Goal: Browse casually

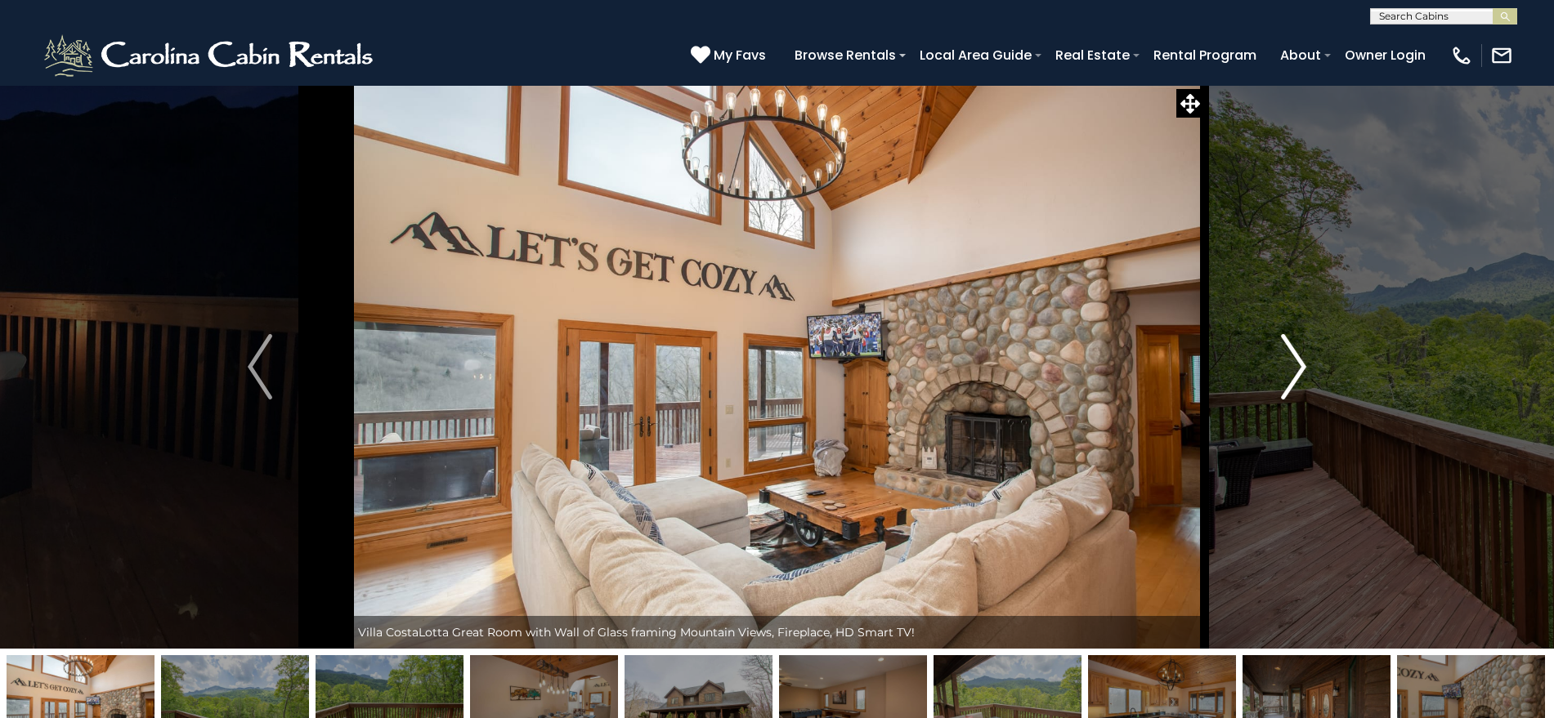
click at [1291, 357] on img "Next" at bounding box center [1294, 366] width 25 height 65
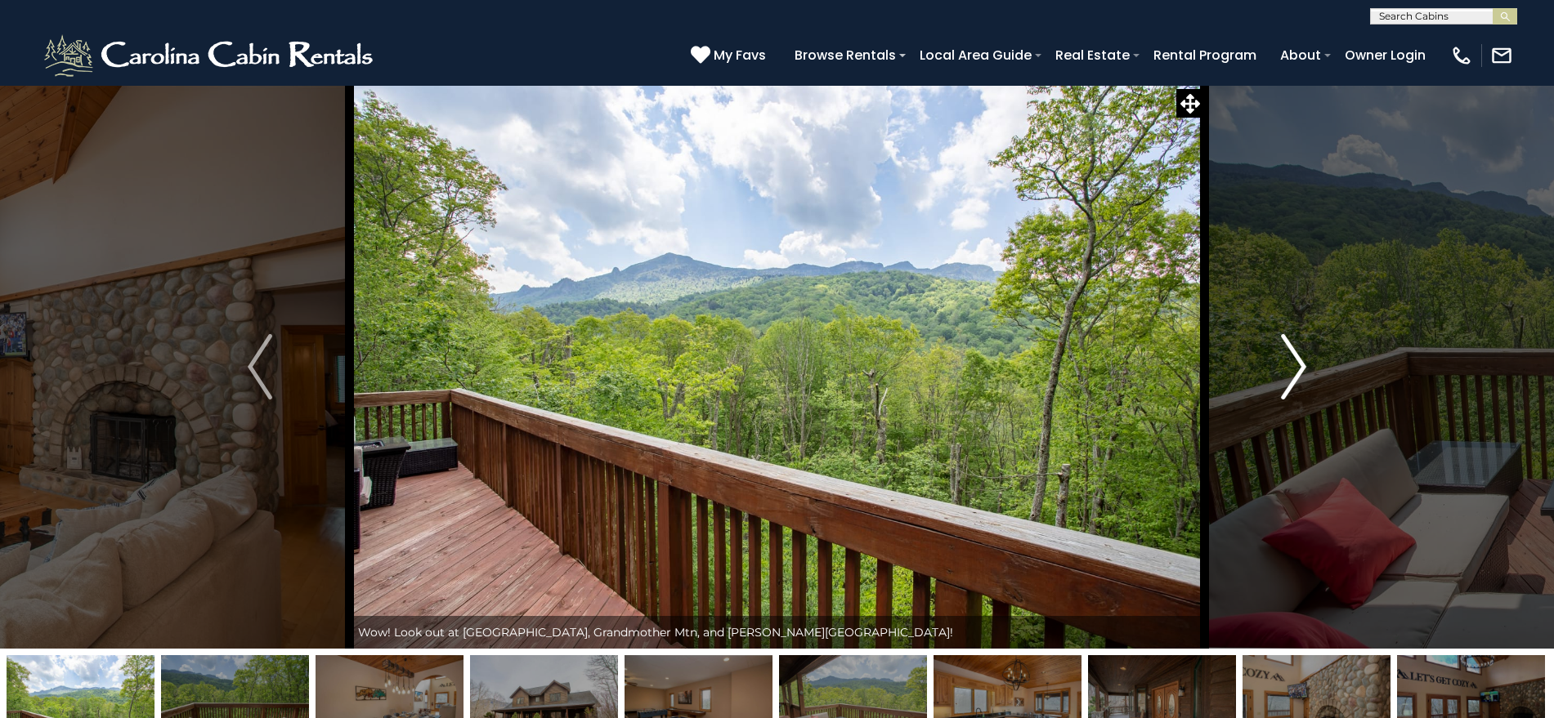
click at [1291, 357] on img "Next" at bounding box center [1294, 366] width 25 height 65
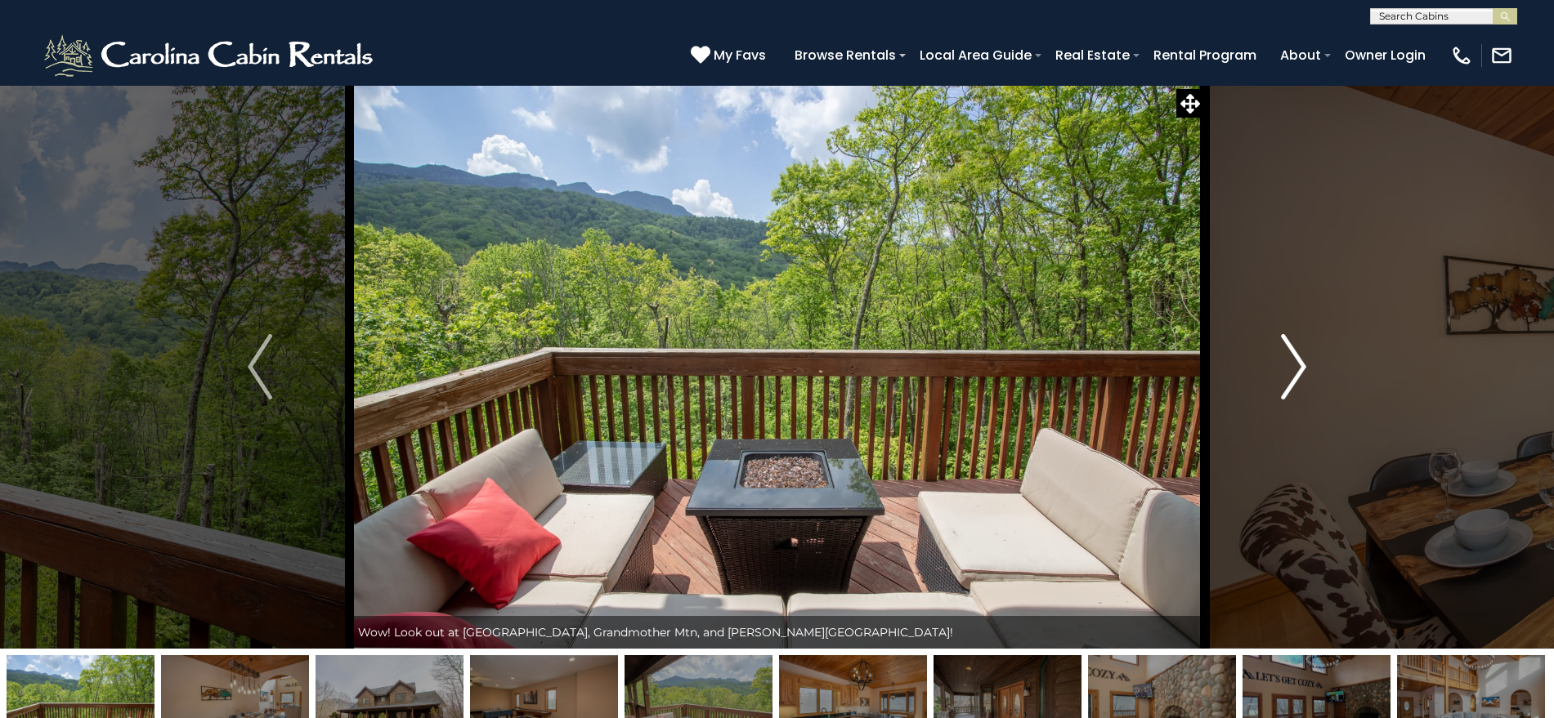
click at [1291, 357] on img "Next" at bounding box center [1294, 366] width 25 height 65
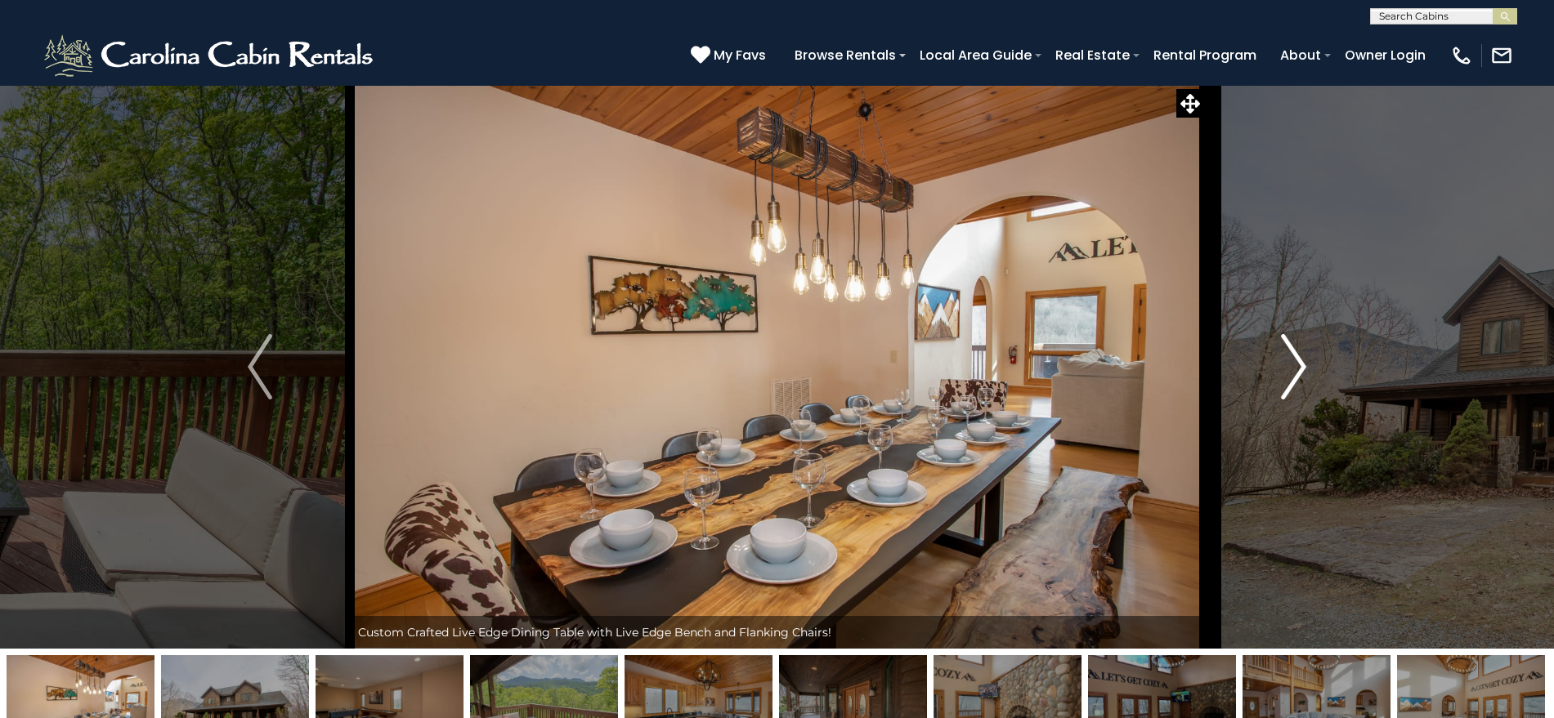
click at [1291, 357] on img "Next" at bounding box center [1294, 366] width 25 height 65
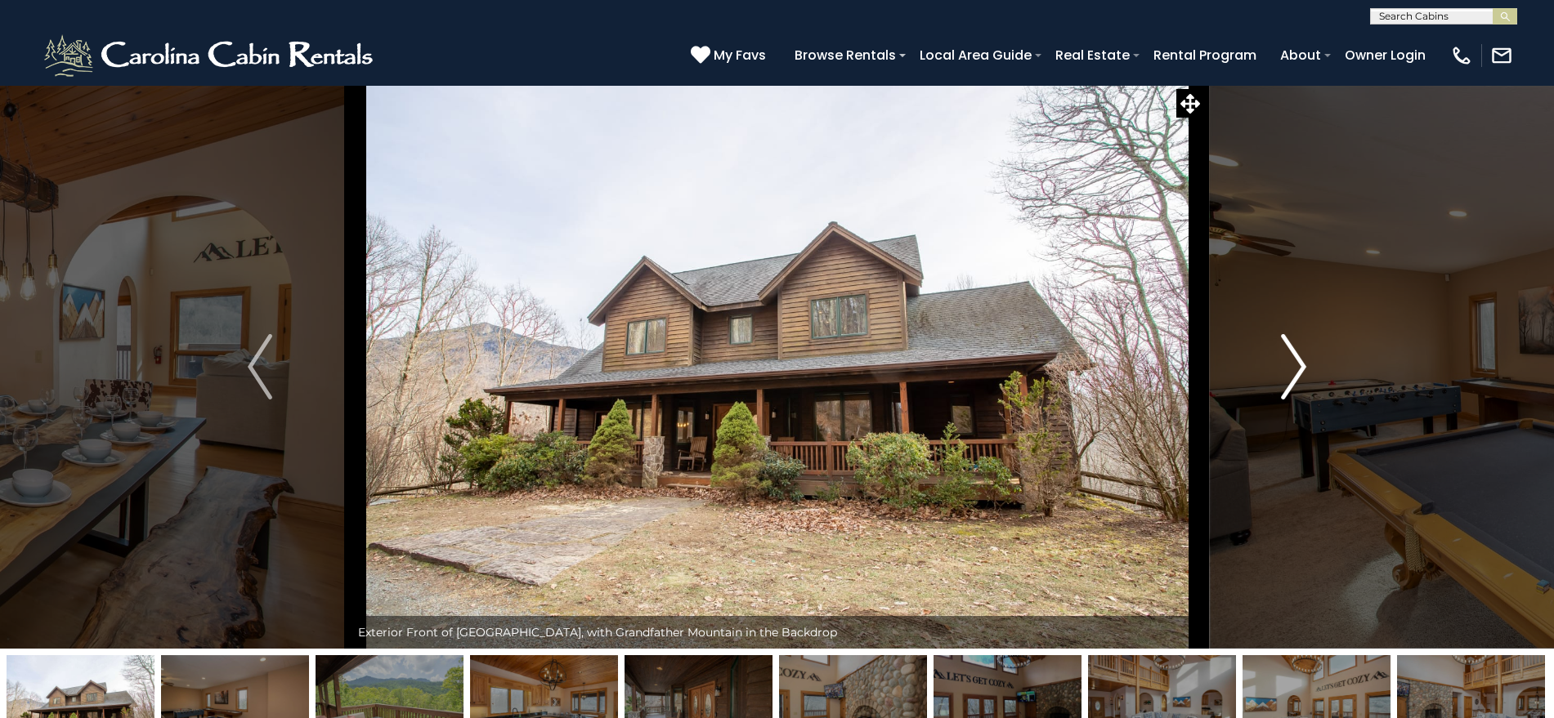
click at [1291, 357] on img "Next" at bounding box center [1294, 366] width 25 height 65
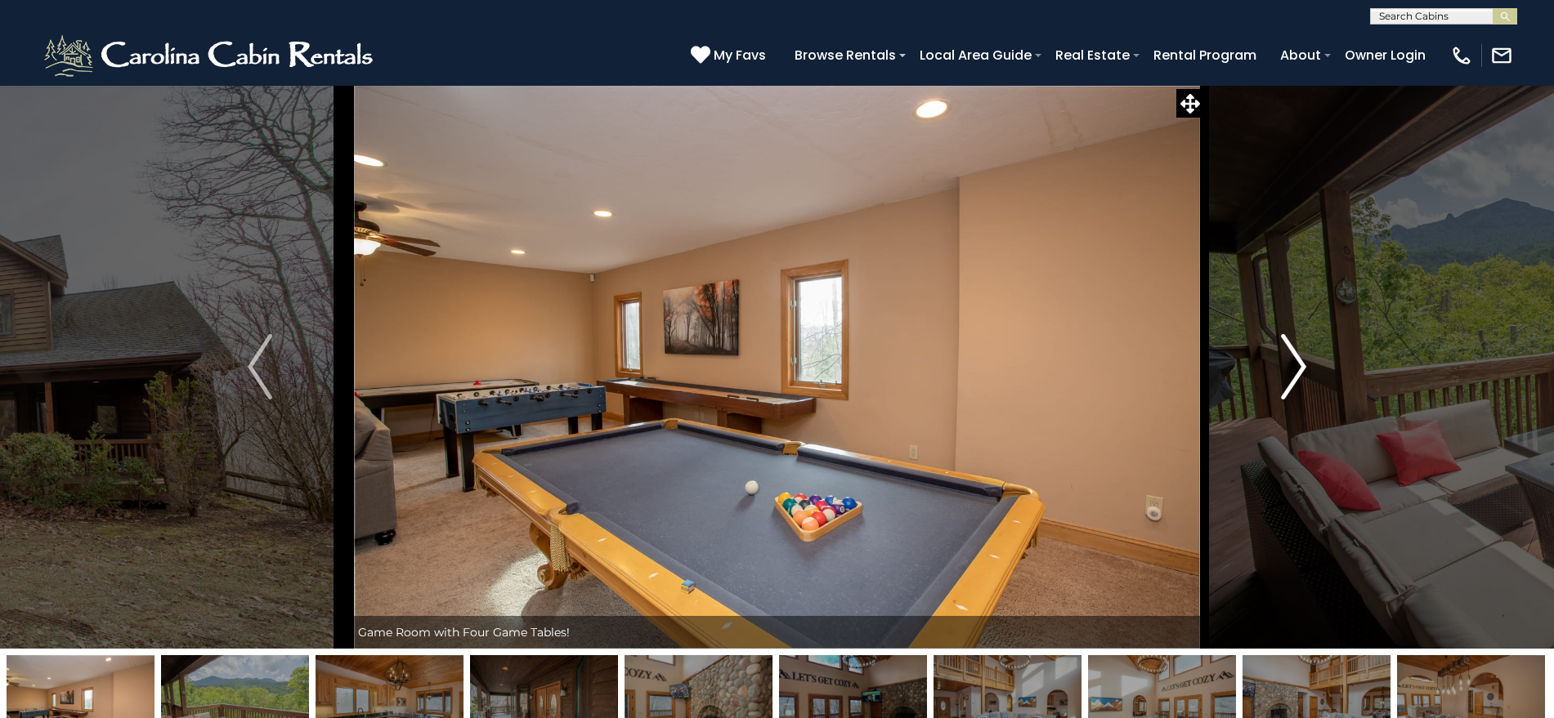
click at [1291, 357] on img "Next" at bounding box center [1294, 366] width 25 height 65
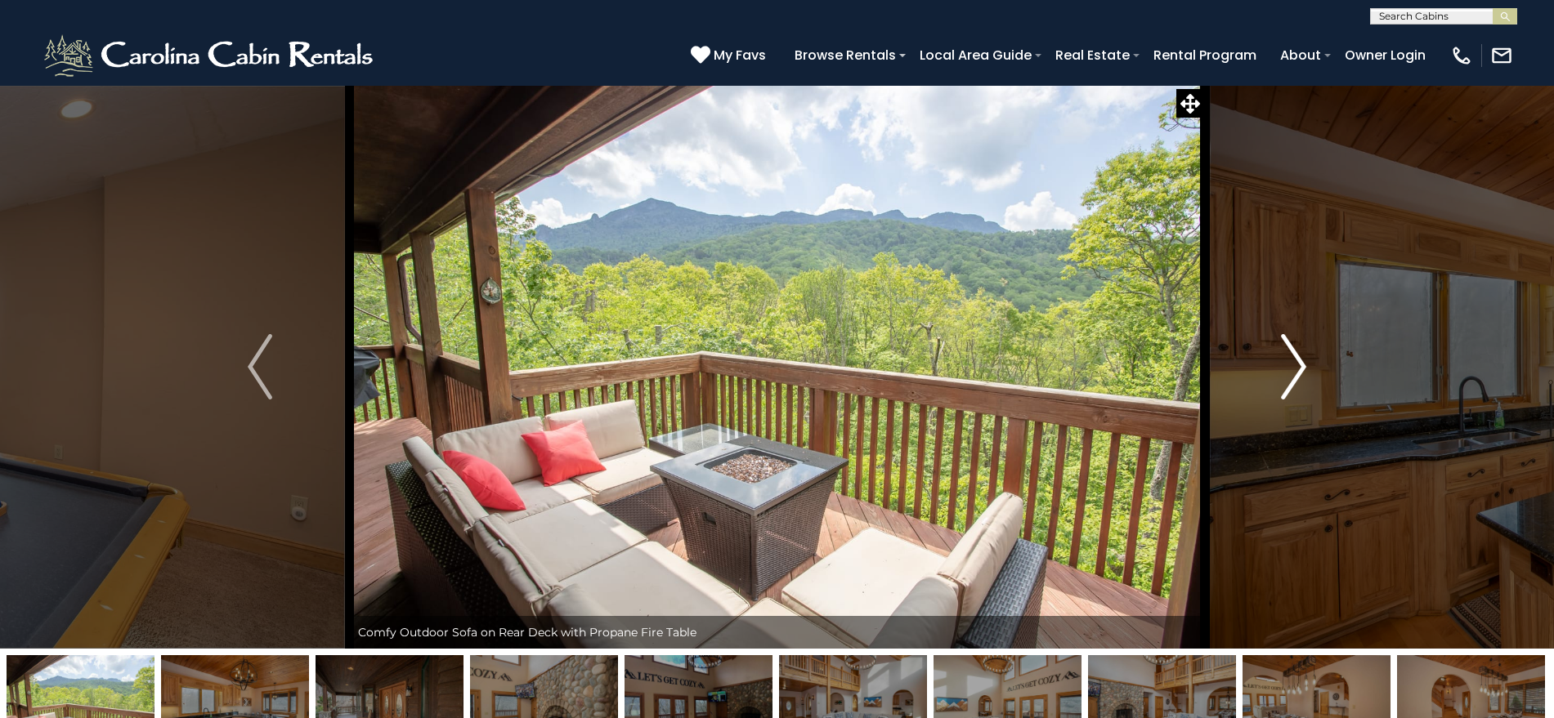
click at [1291, 357] on img "Next" at bounding box center [1294, 366] width 25 height 65
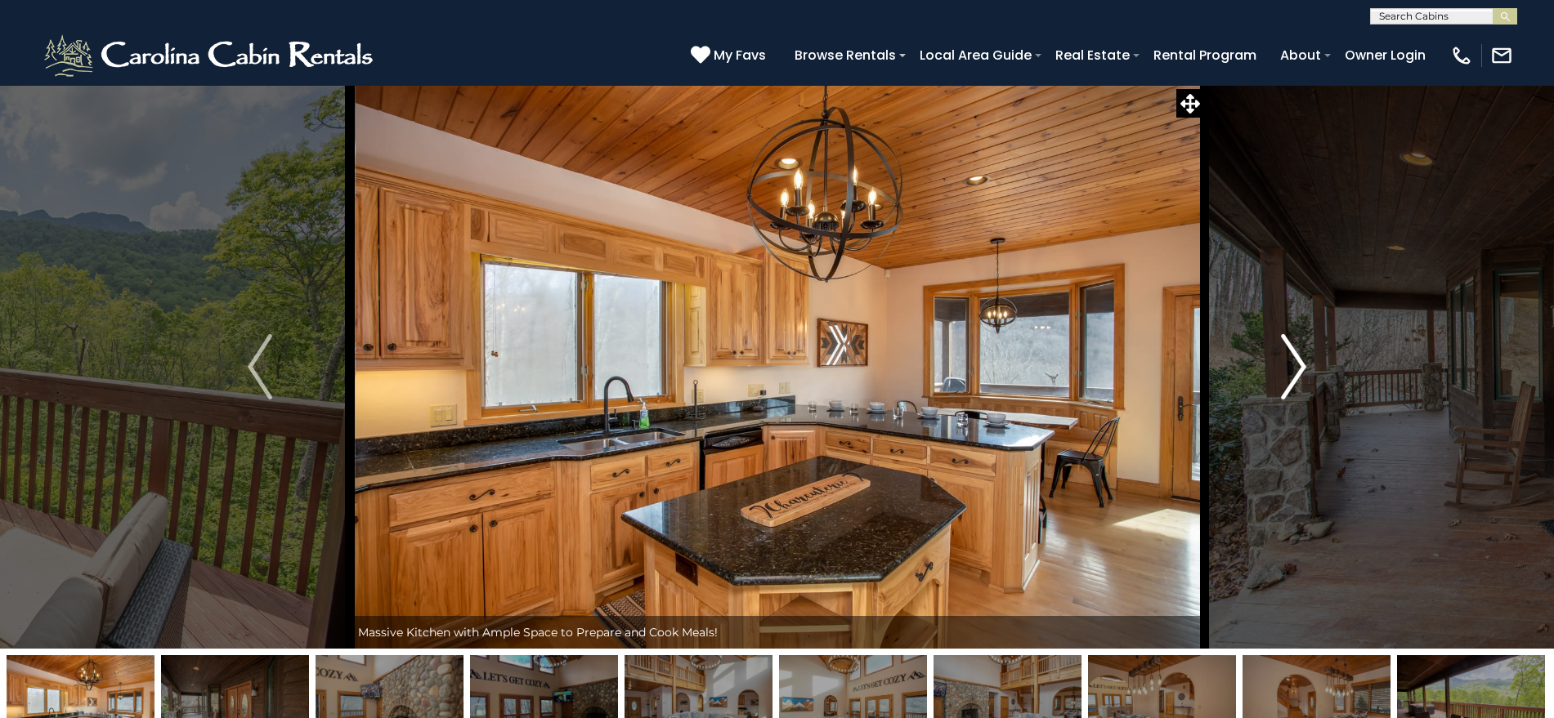
click at [1291, 357] on img "Next" at bounding box center [1294, 366] width 25 height 65
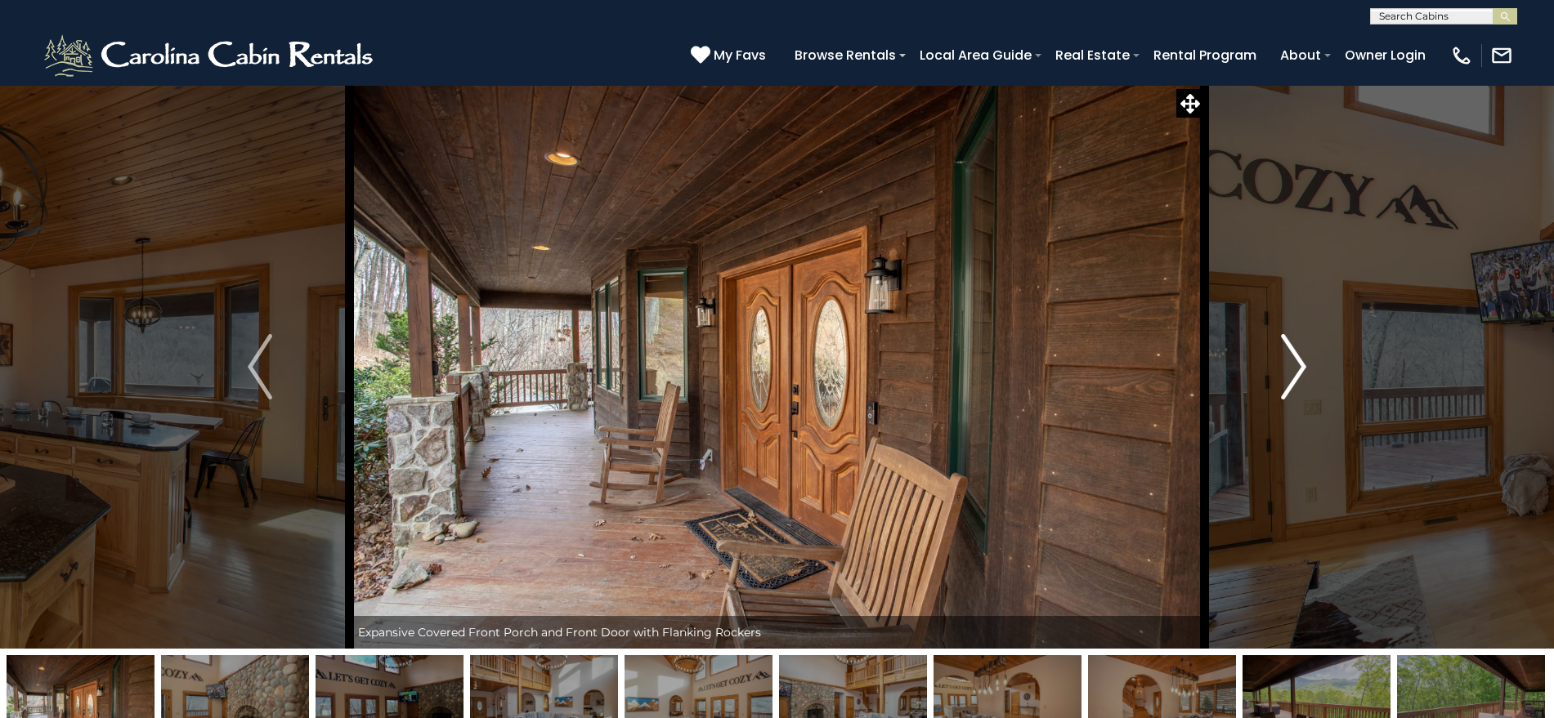
click at [1291, 357] on img "Next" at bounding box center [1294, 366] width 25 height 65
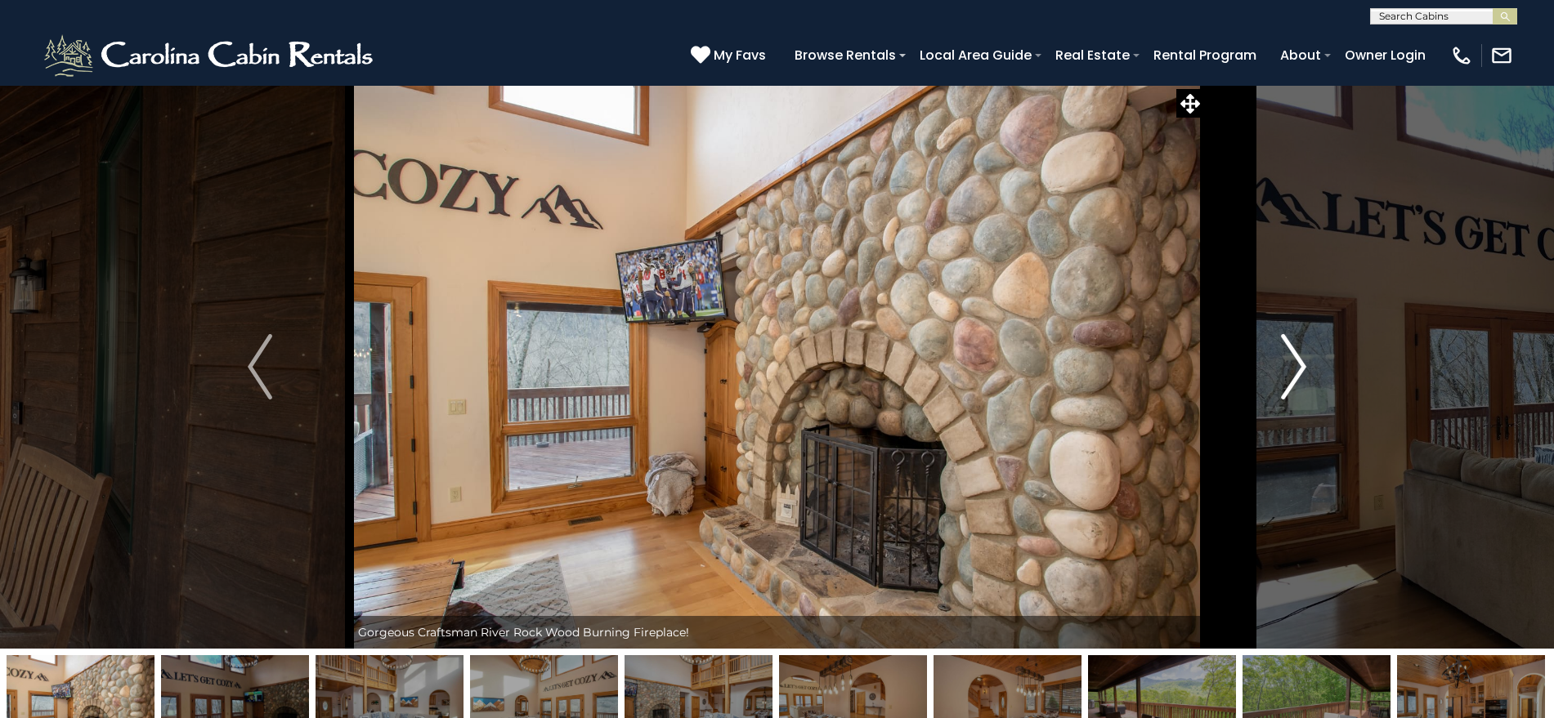
click at [1291, 357] on img "Next" at bounding box center [1294, 366] width 25 height 65
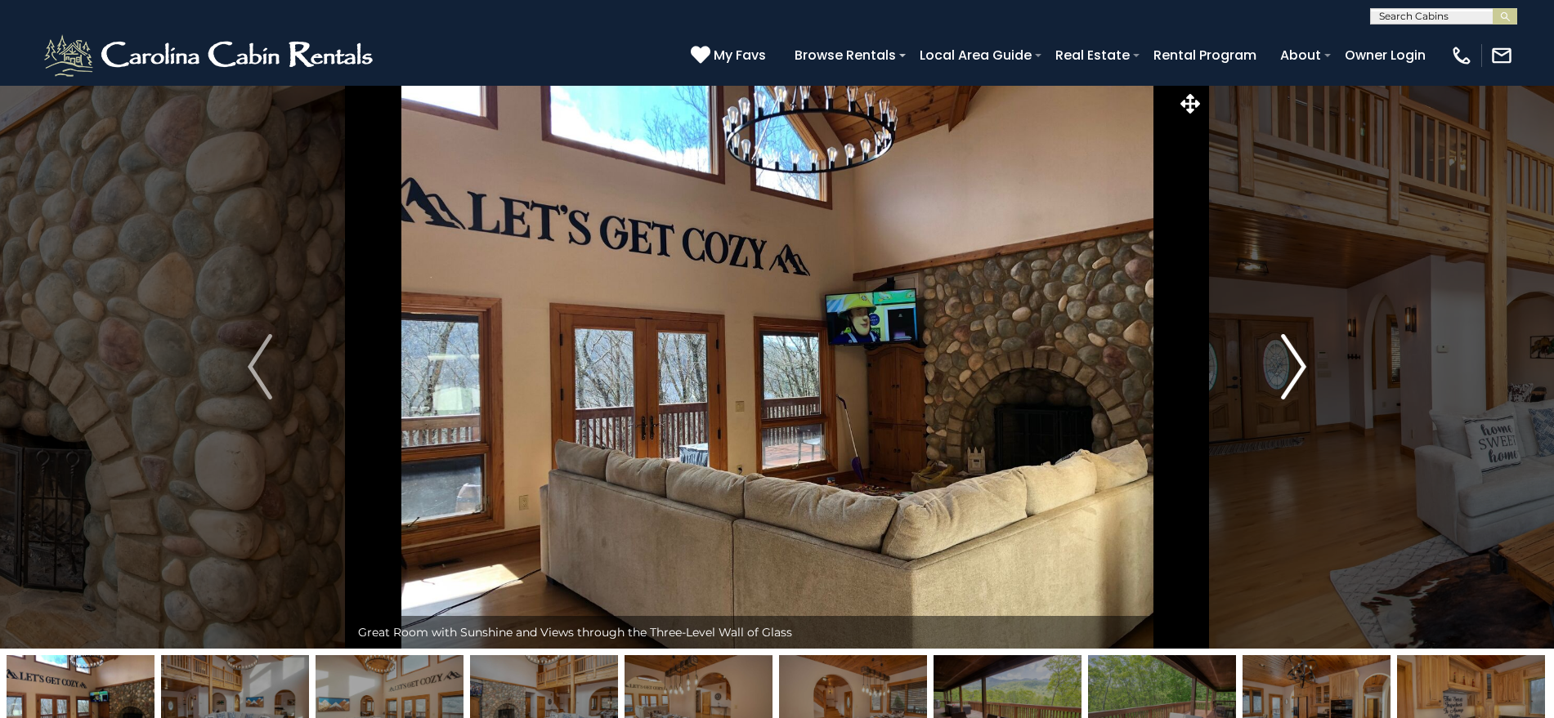
click at [1291, 357] on img "Next" at bounding box center [1294, 366] width 25 height 65
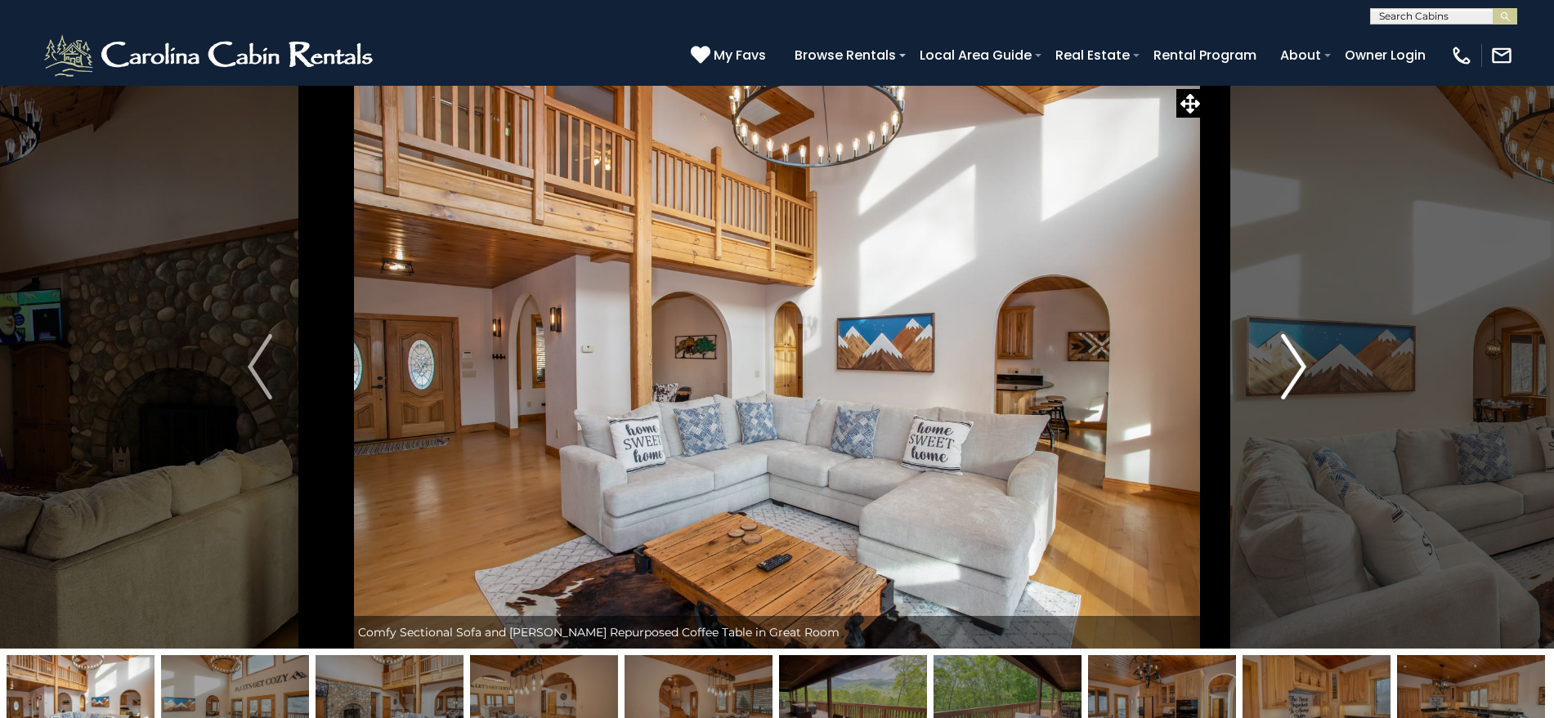
click at [1291, 357] on img "Next" at bounding box center [1294, 366] width 25 height 65
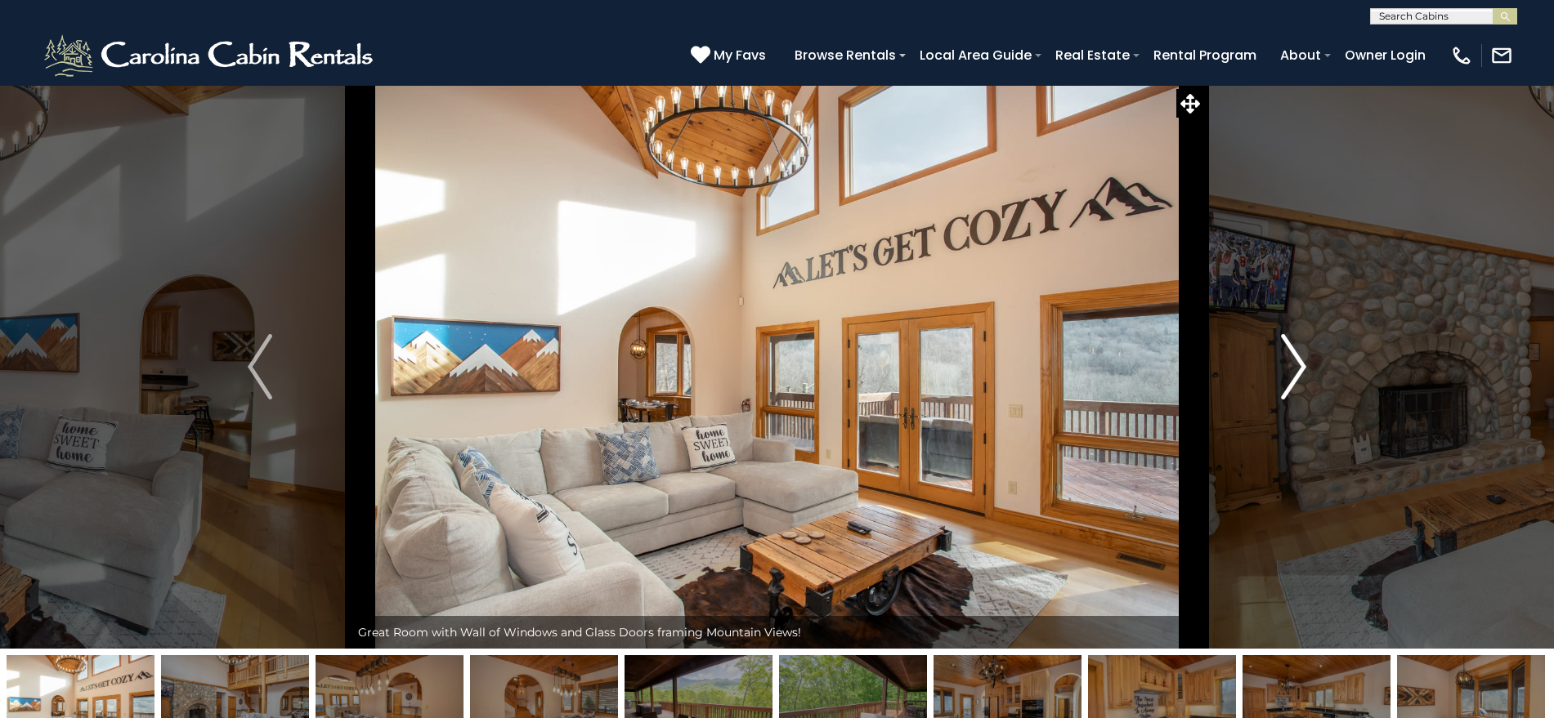
click at [1291, 357] on img "Next" at bounding box center [1294, 366] width 25 height 65
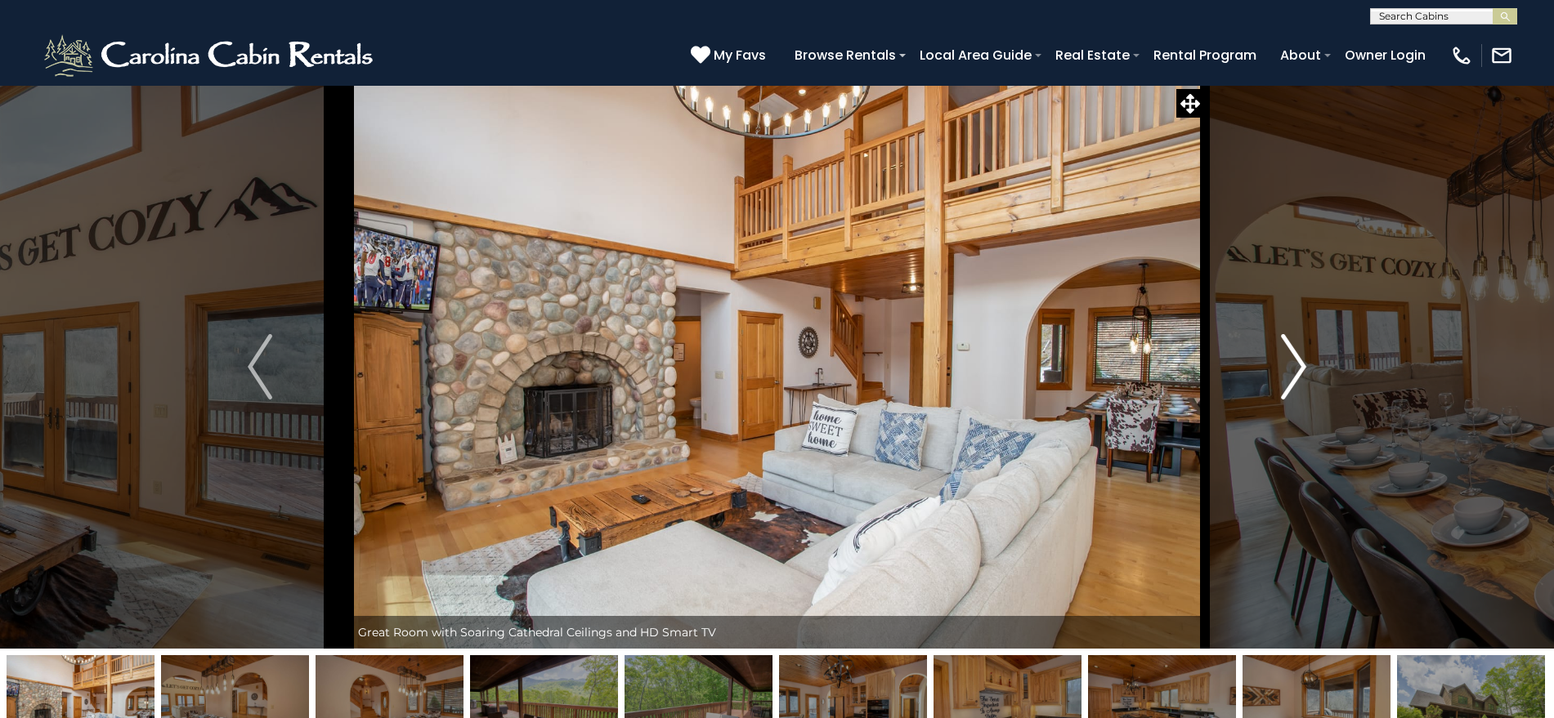
click at [1291, 357] on img "Next" at bounding box center [1294, 366] width 25 height 65
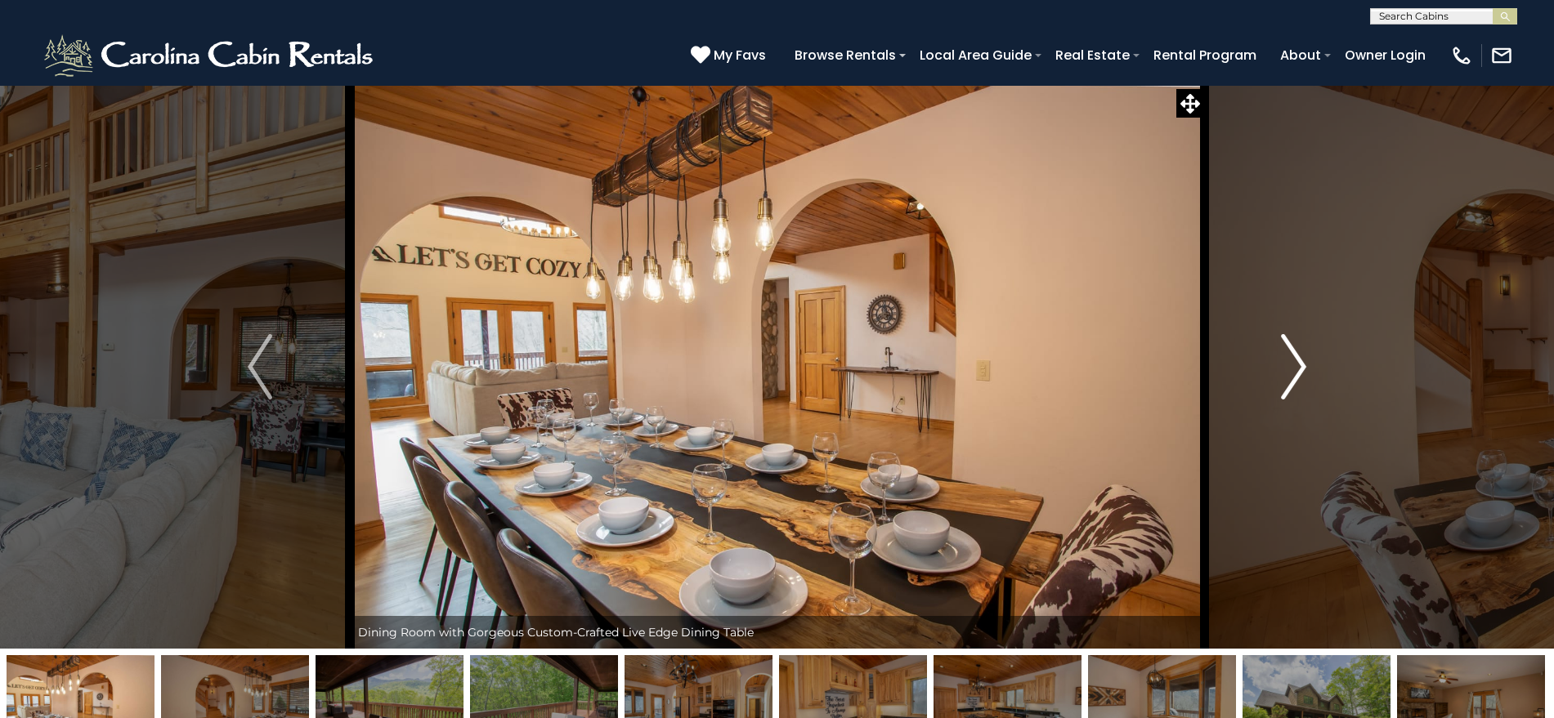
click at [1291, 357] on img "Next" at bounding box center [1294, 366] width 25 height 65
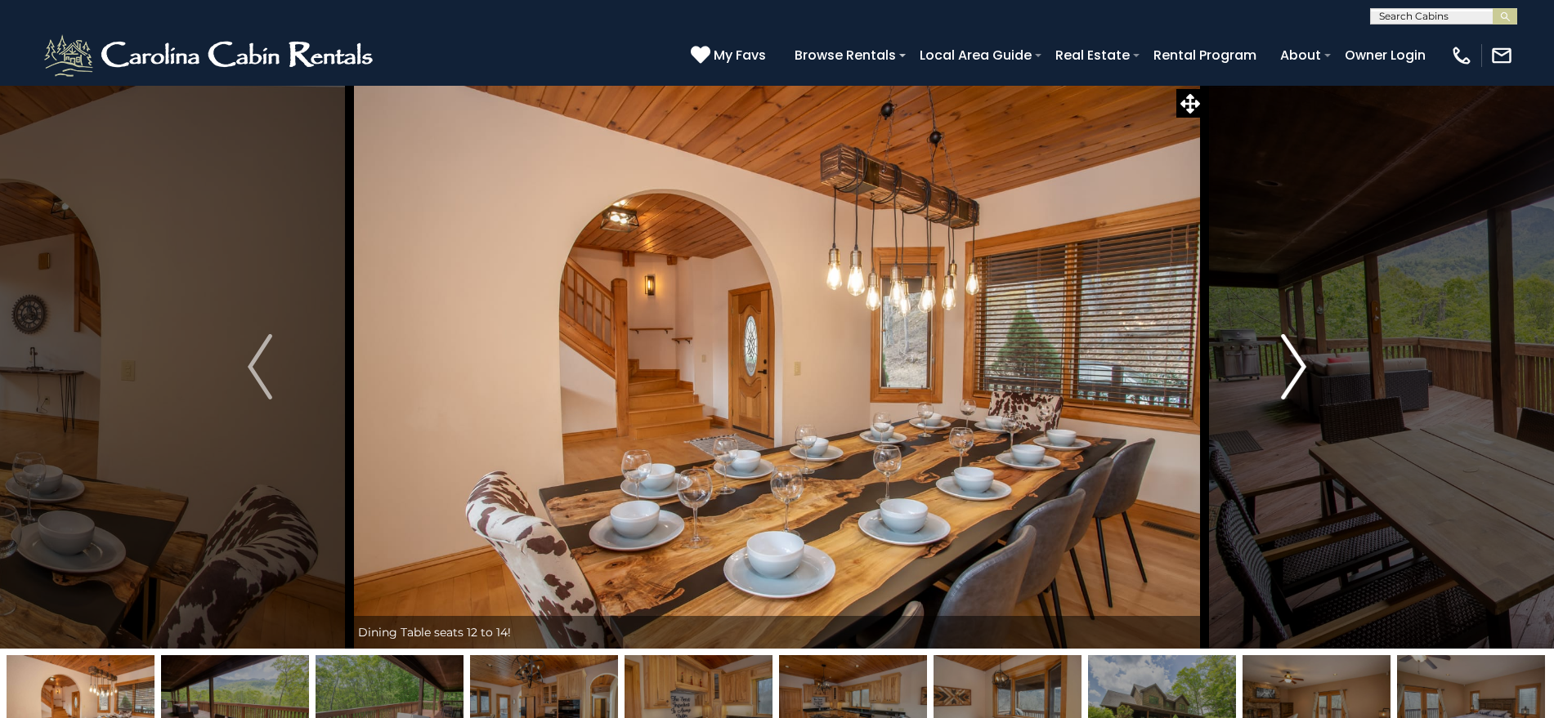
click at [1291, 357] on img "Next" at bounding box center [1294, 366] width 25 height 65
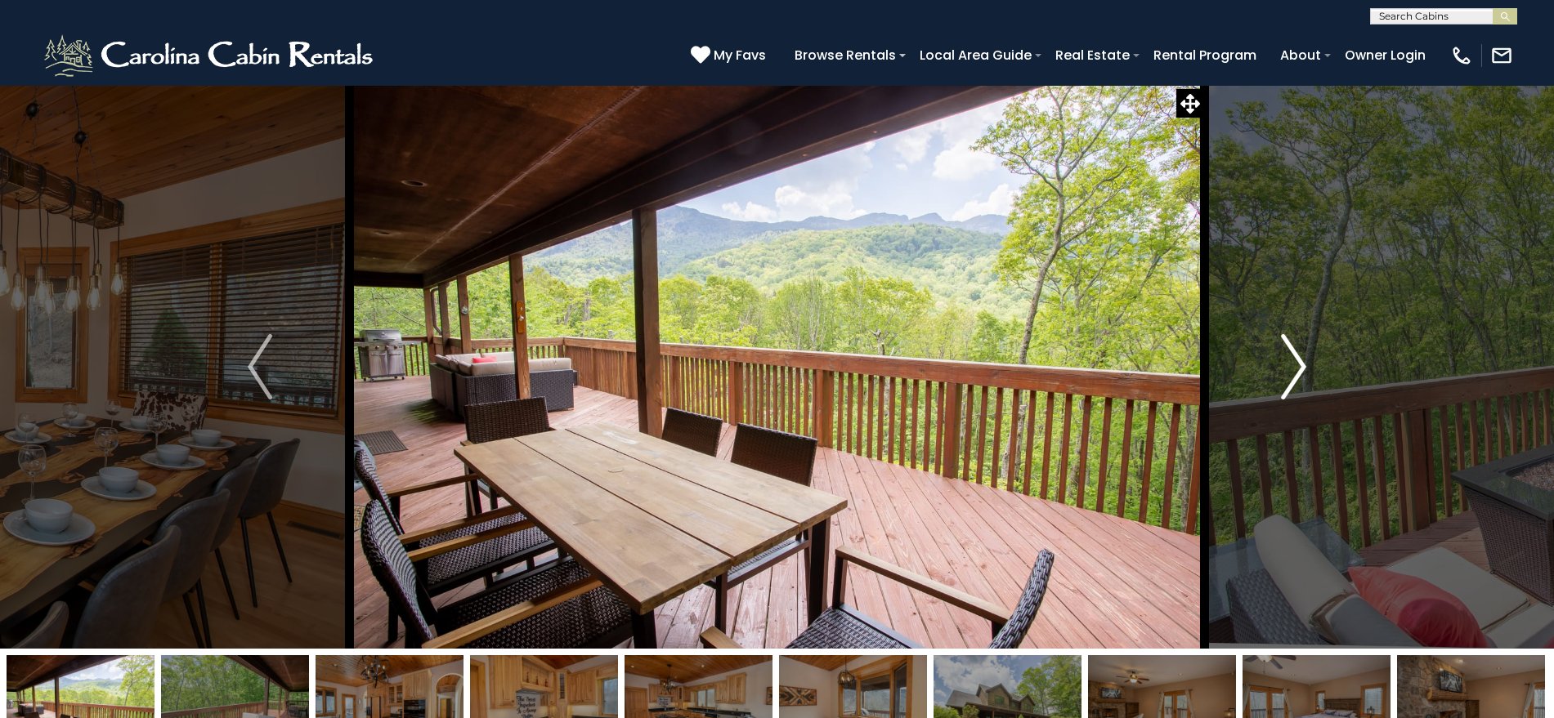
click at [1291, 357] on img "Next" at bounding box center [1294, 366] width 25 height 65
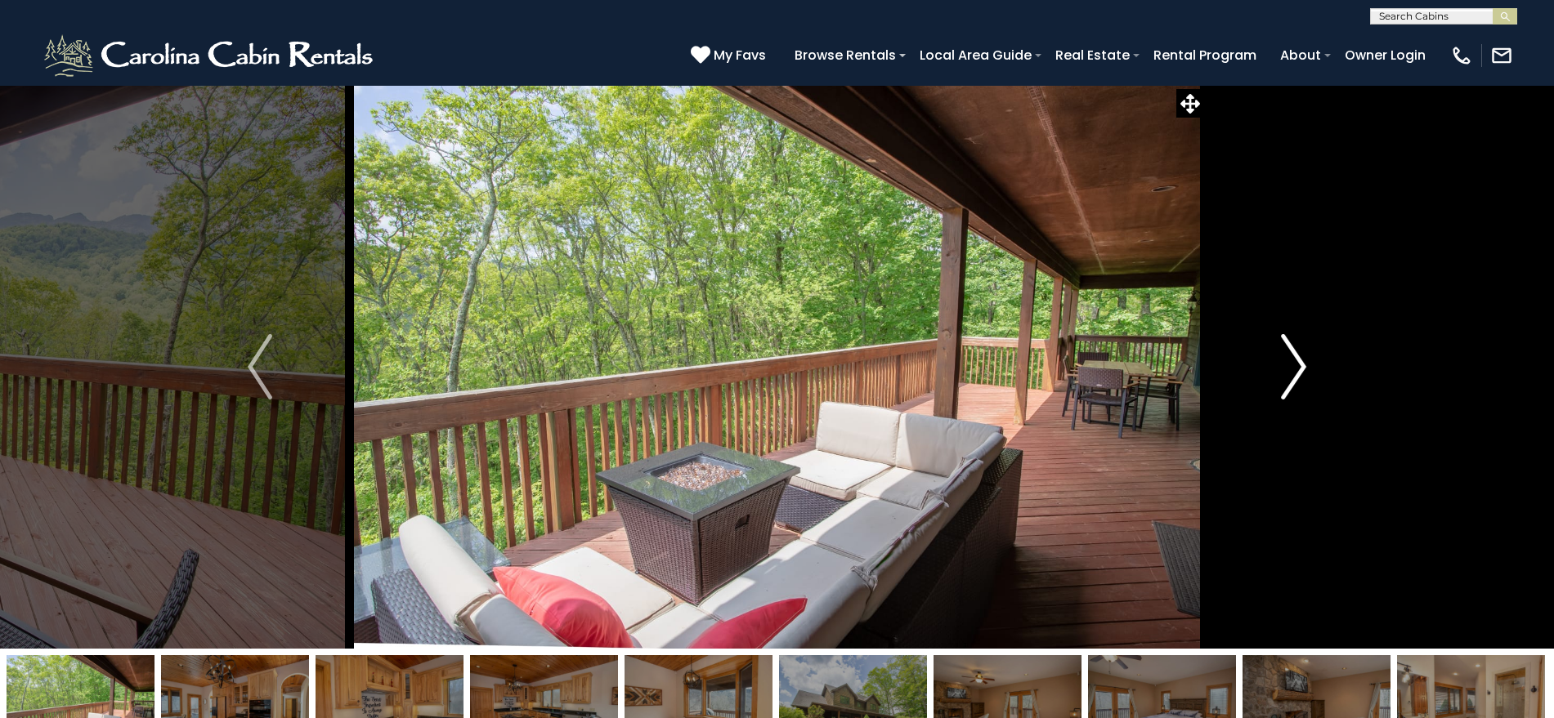
click at [1291, 357] on img "Next" at bounding box center [1294, 366] width 25 height 65
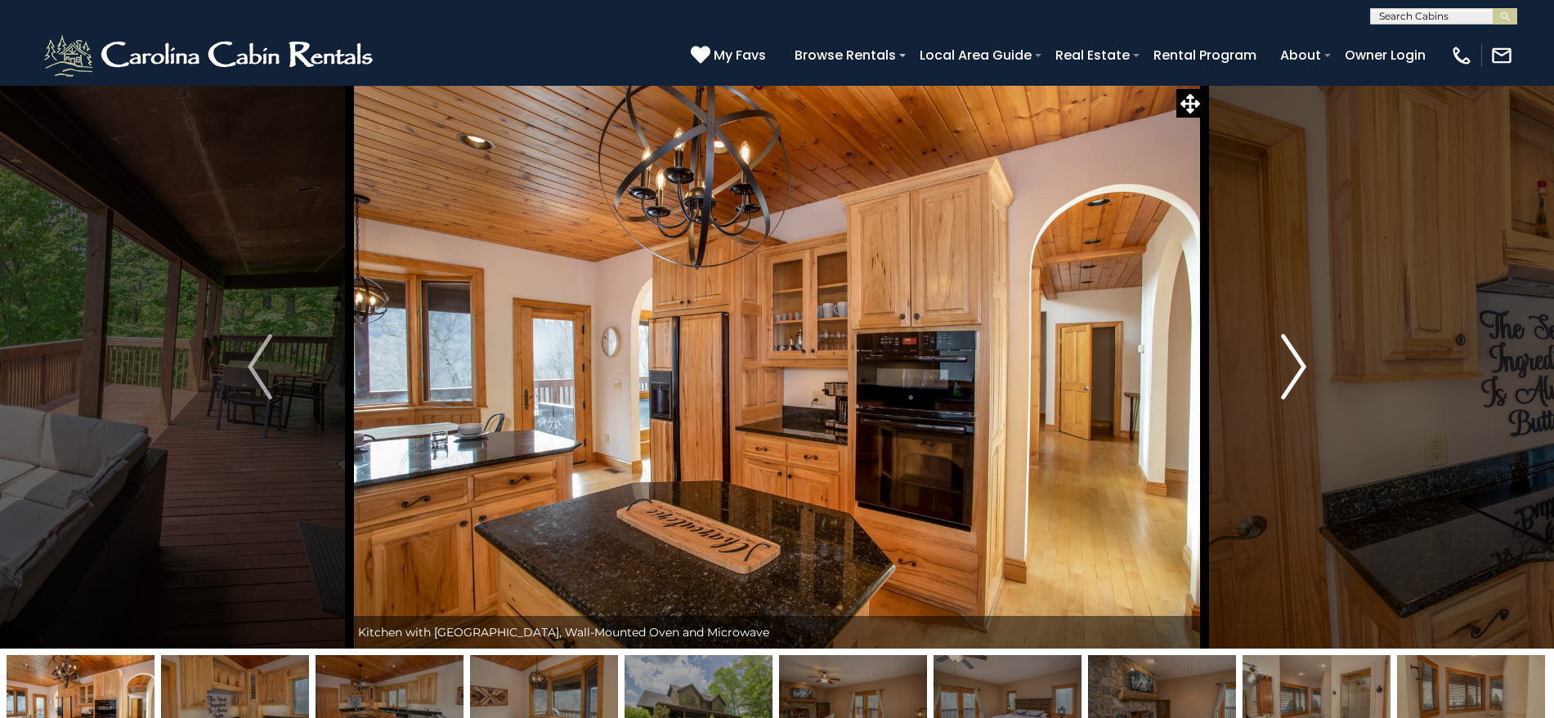
click at [1291, 357] on img "Next" at bounding box center [1294, 366] width 25 height 65
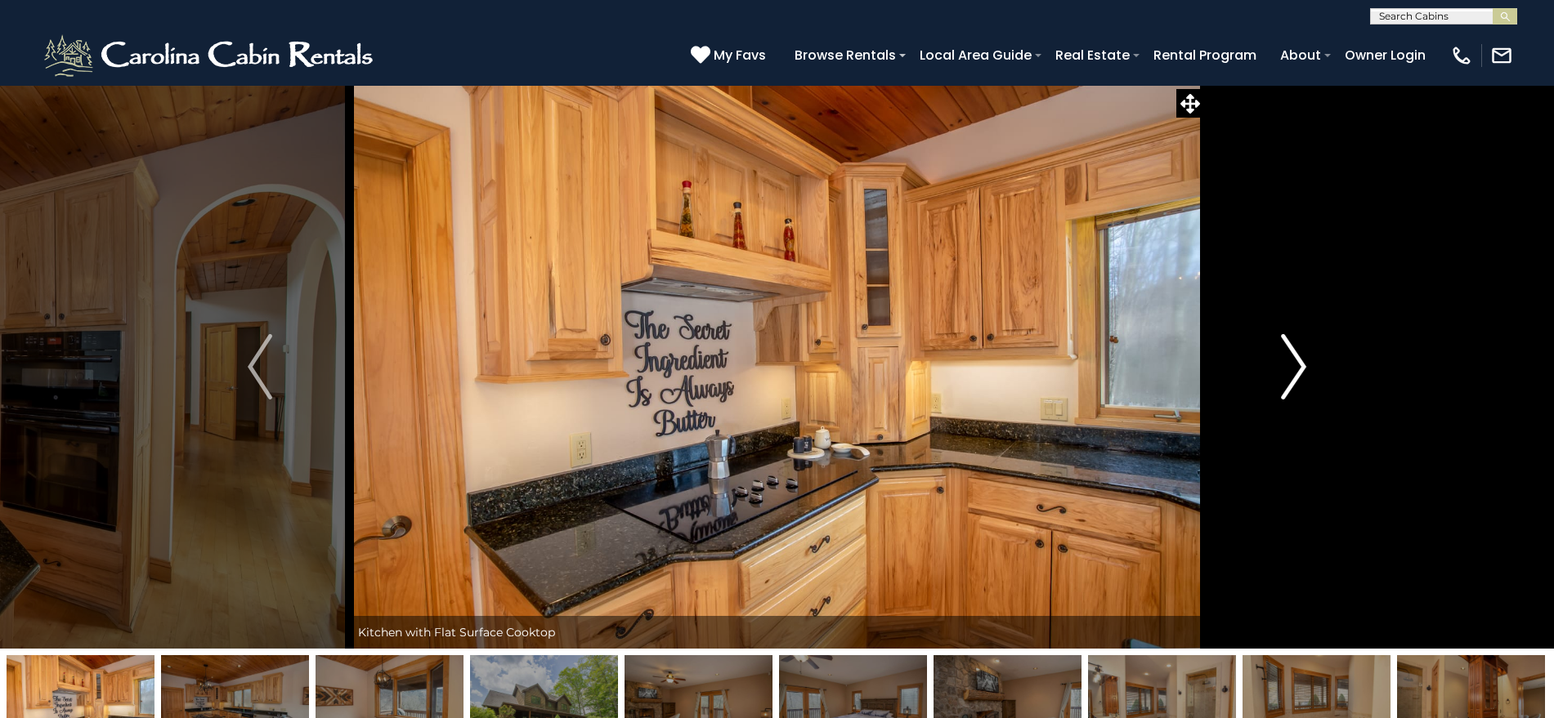
click at [1291, 357] on img "Next" at bounding box center [1294, 366] width 25 height 65
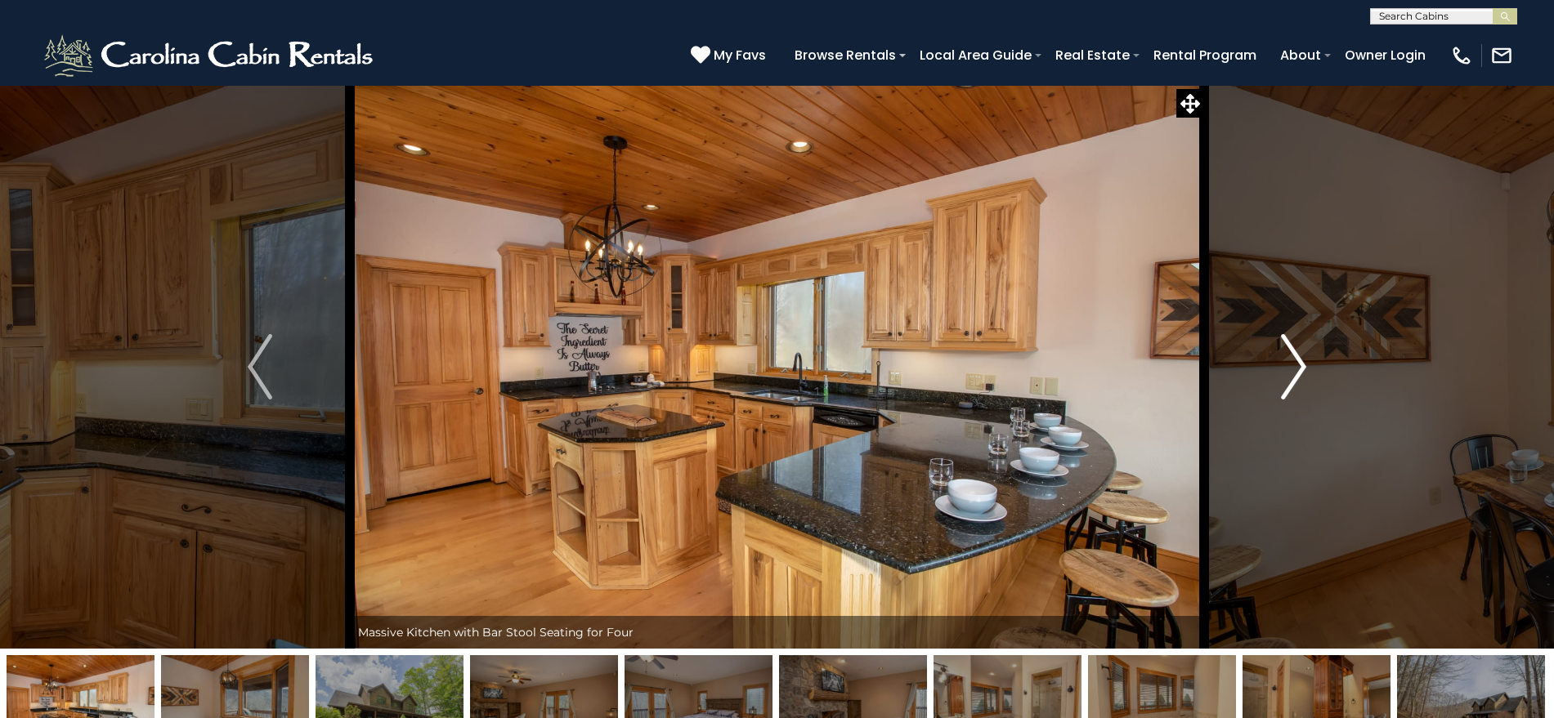
click at [1291, 357] on img "Next" at bounding box center [1294, 366] width 25 height 65
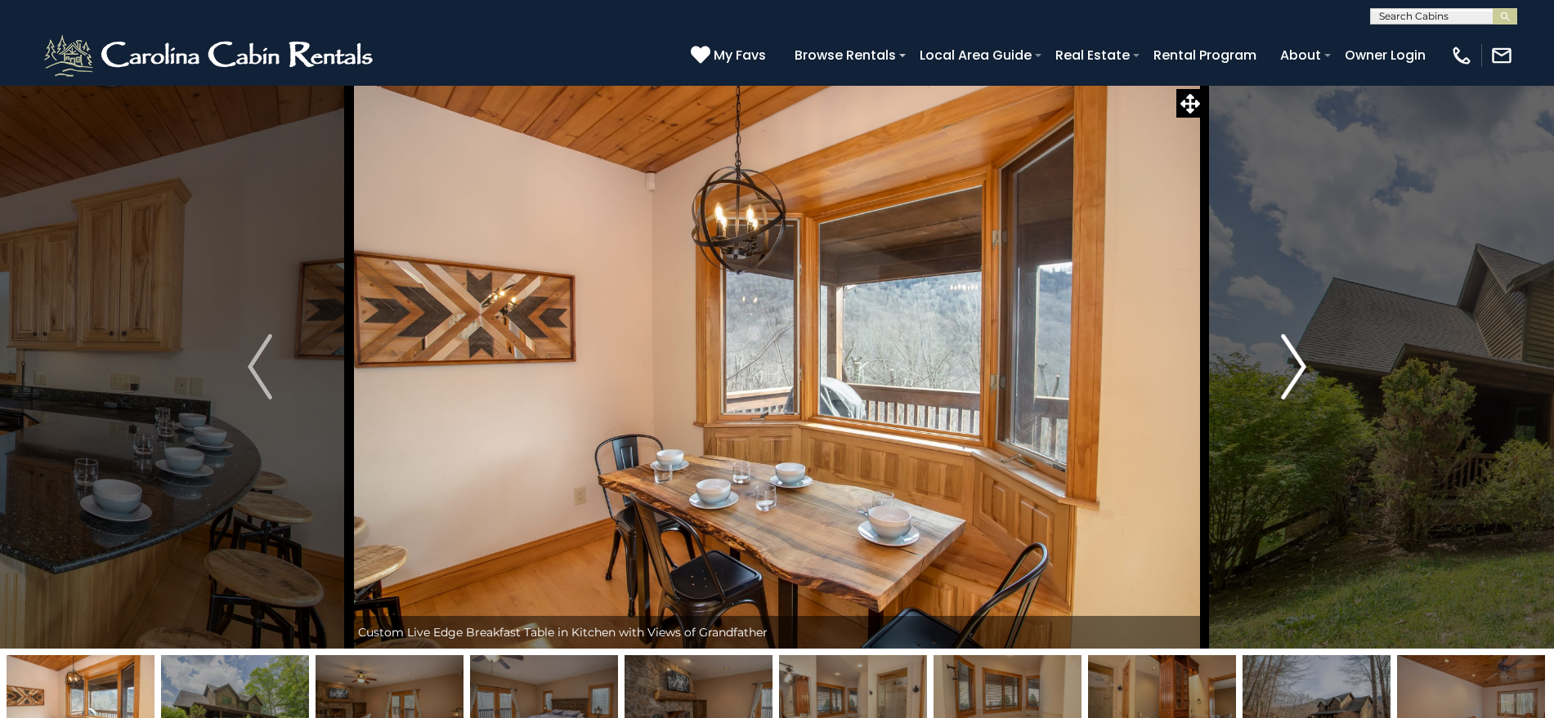
click at [1291, 357] on img "Next" at bounding box center [1294, 366] width 25 height 65
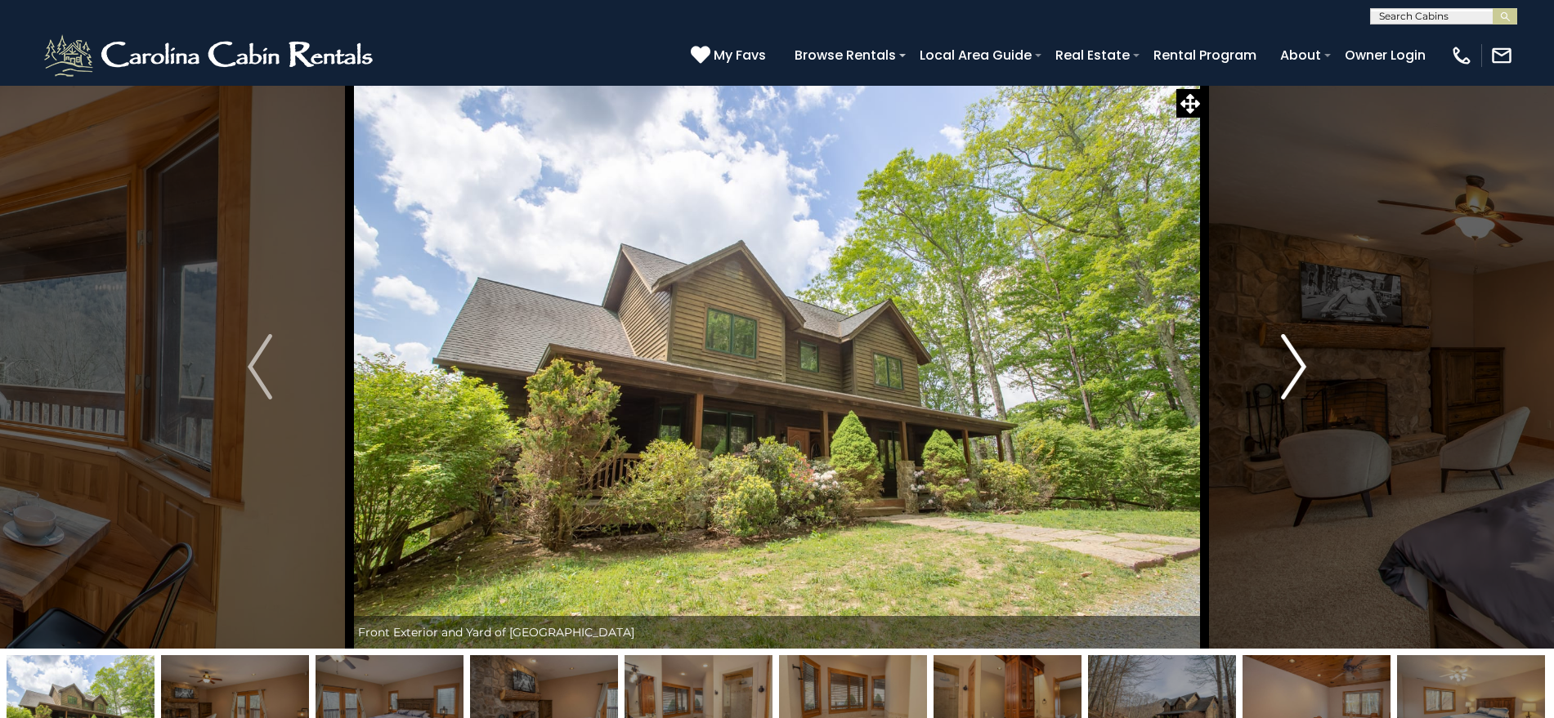
click at [1291, 357] on img "Next" at bounding box center [1294, 366] width 25 height 65
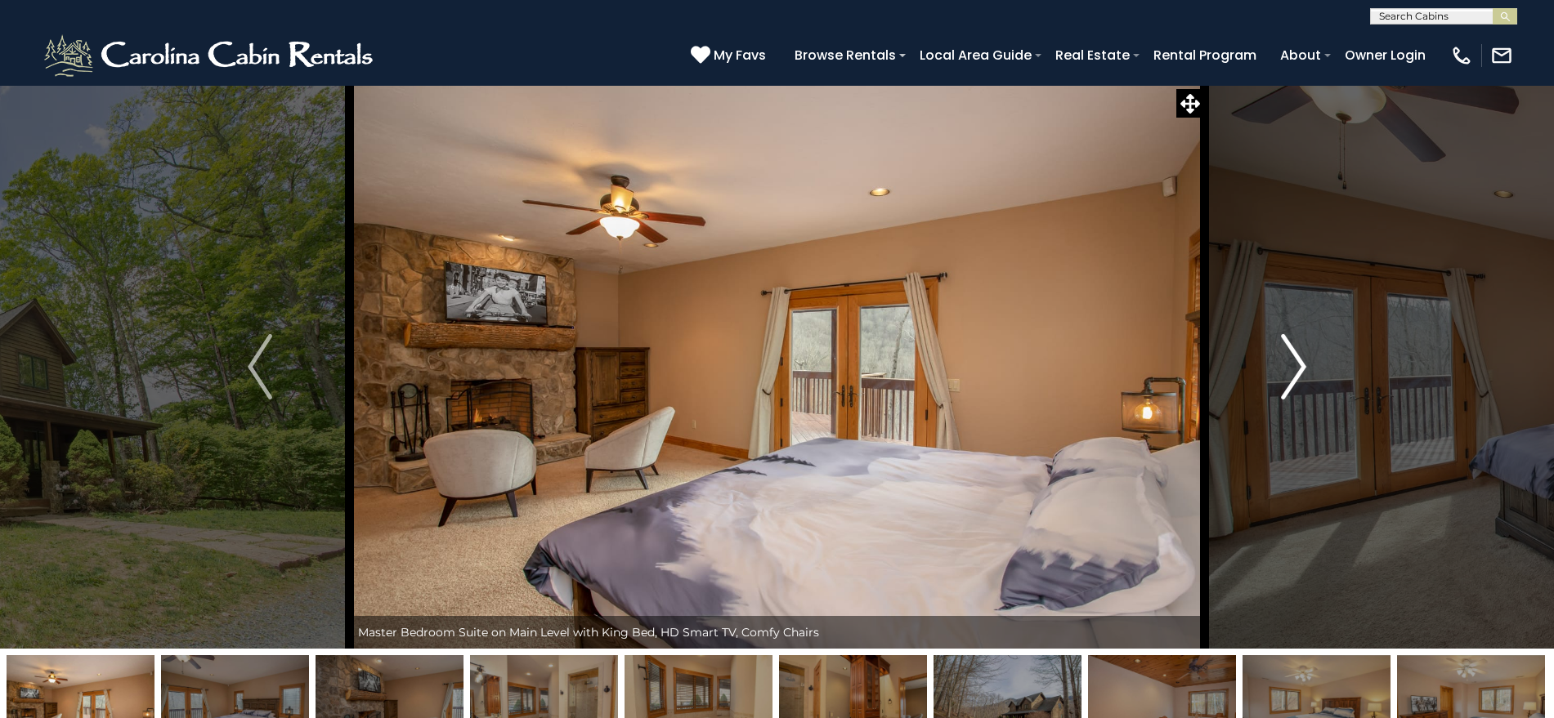
click at [1291, 357] on img "Next" at bounding box center [1294, 366] width 25 height 65
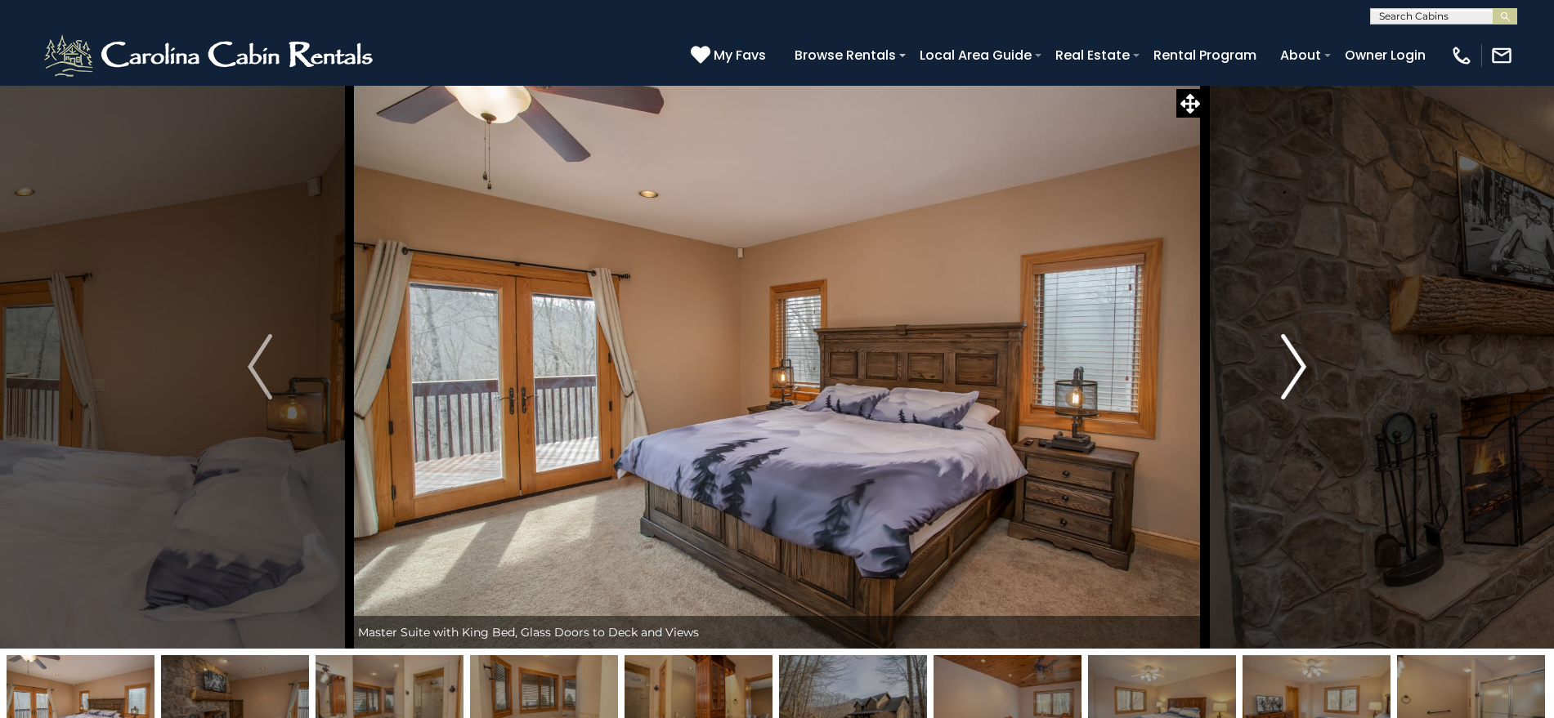
click at [1291, 357] on img "Next" at bounding box center [1294, 366] width 25 height 65
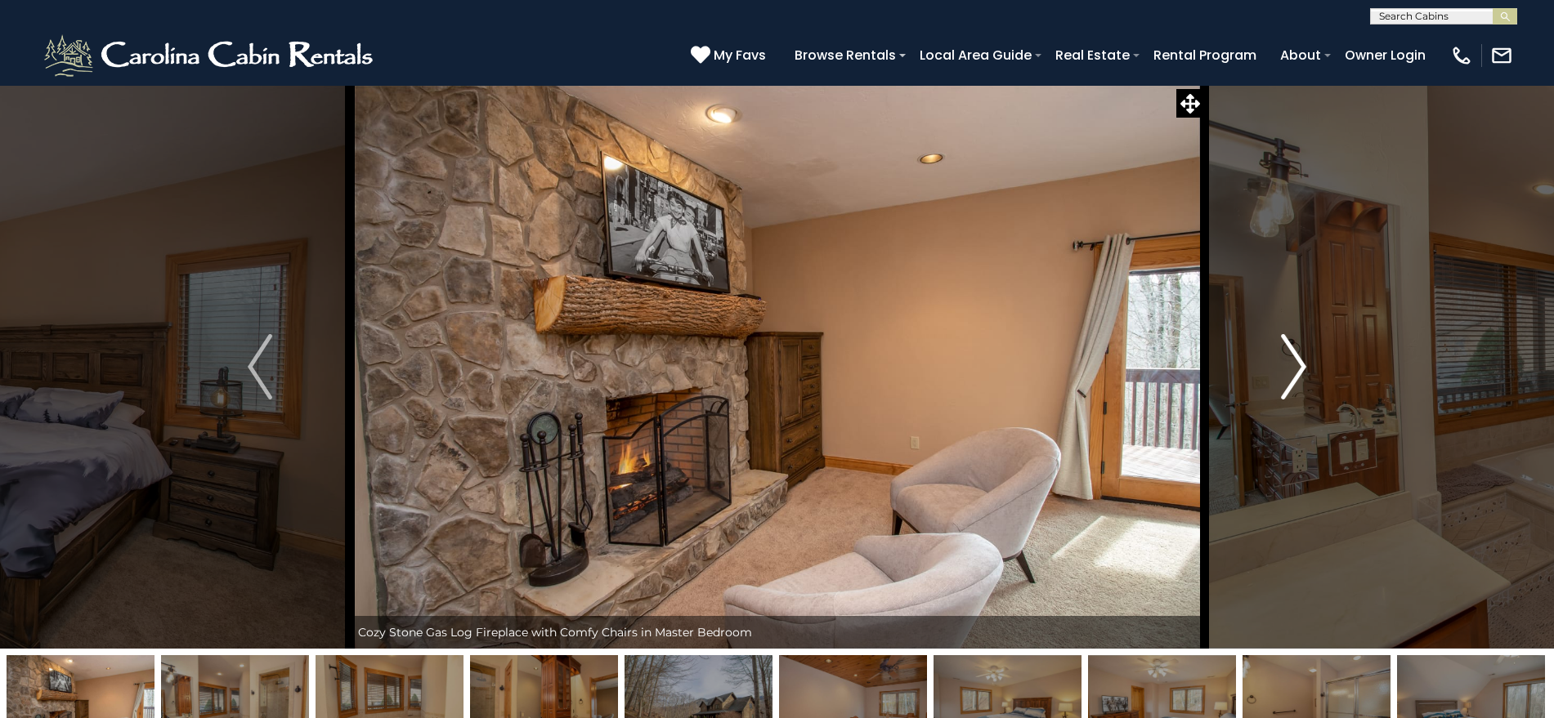
click at [1291, 357] on img "Next" at bounding box center [1294, 366] width 25 height 65
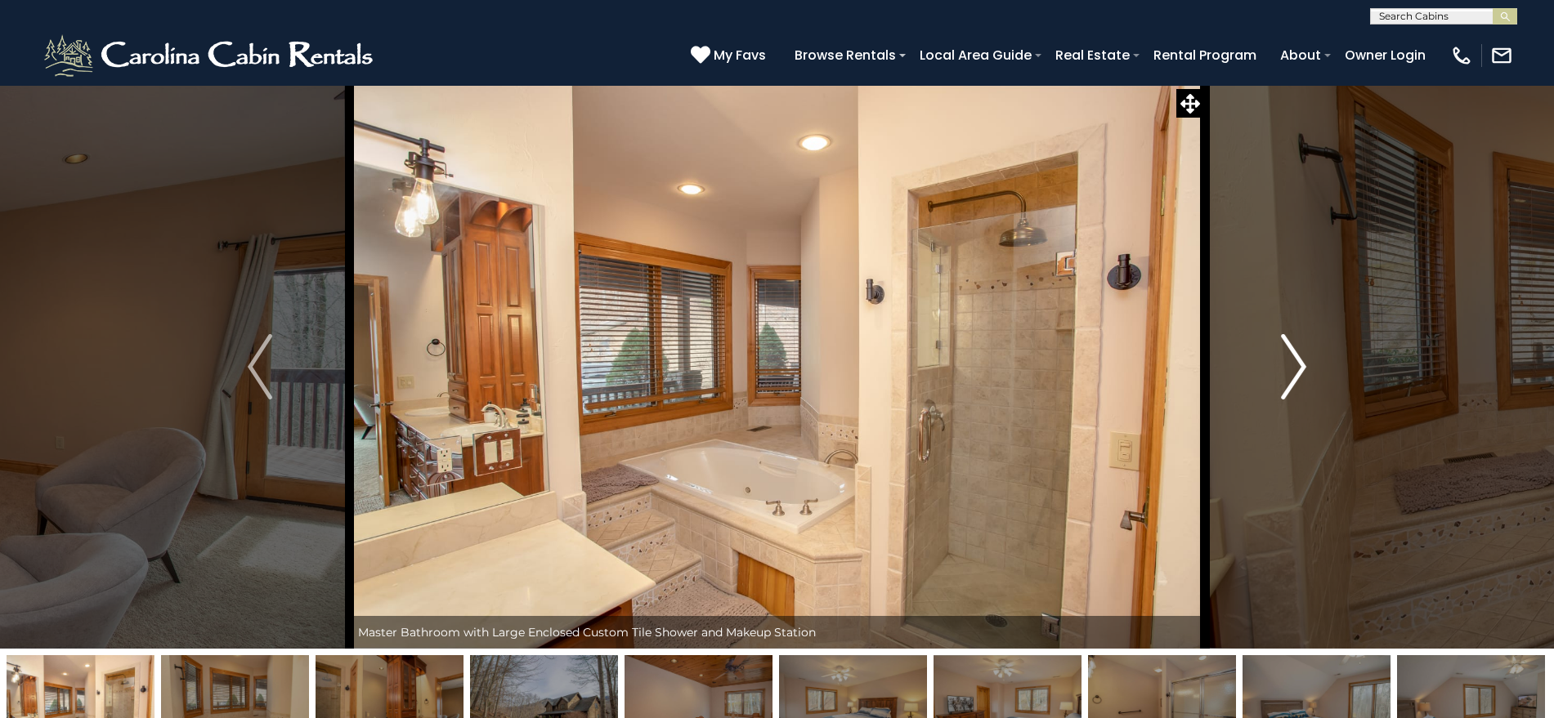
click at [1291, 357] on img "Next" at bounding box center [1294, 366] width 25 height 65
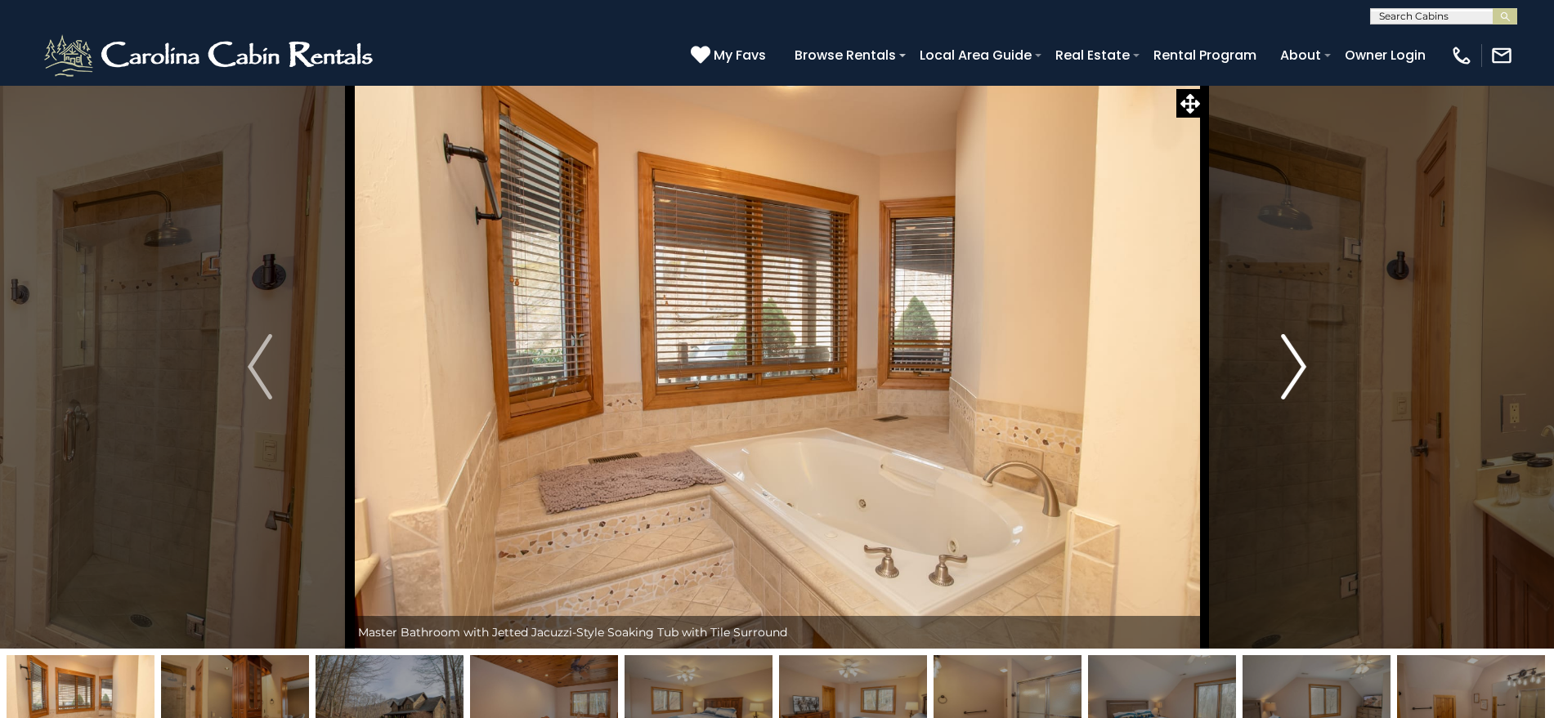
click at [1291, 357] on img "Next" at bounding box center [1294, 366] width 25 height 65
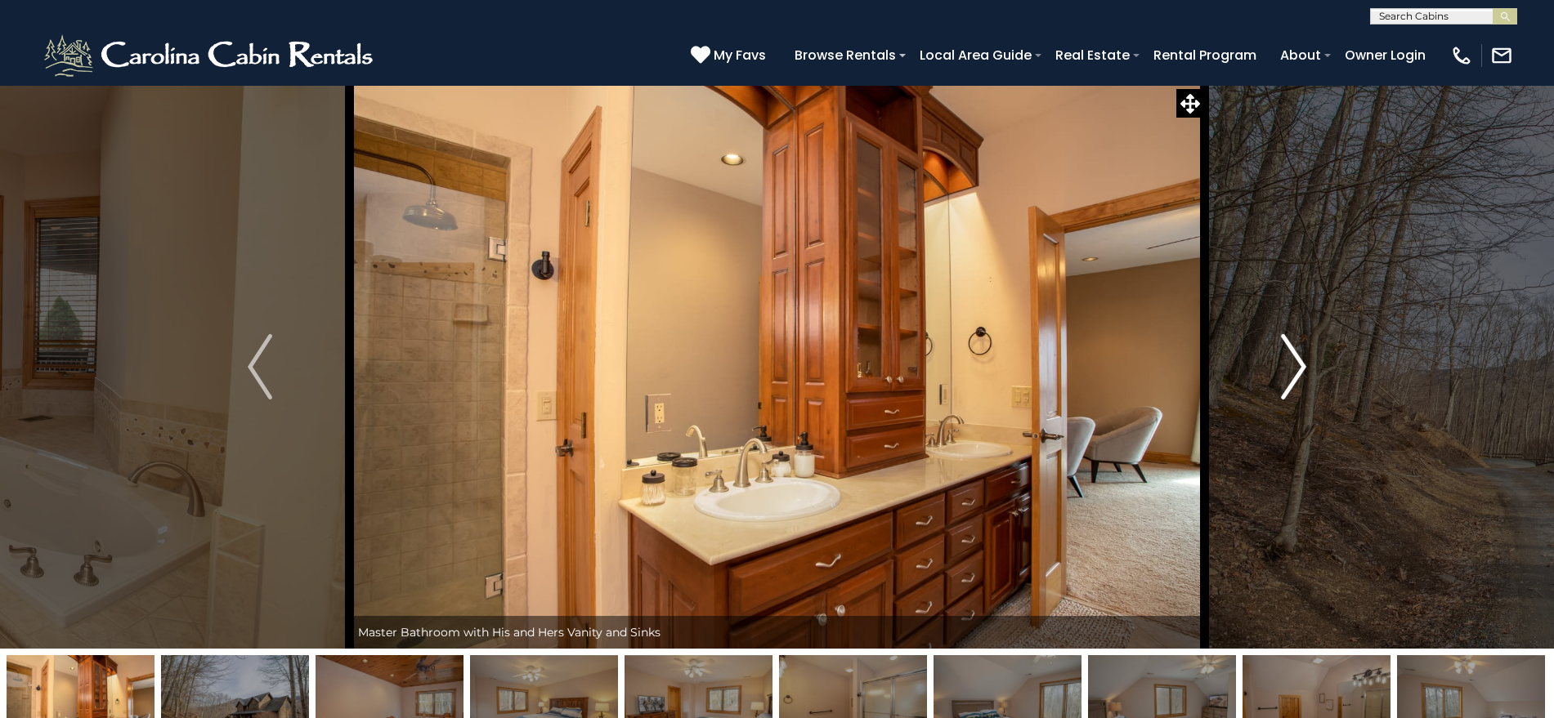
click at [1291, 357] on img "Next" at bounding box center [1294, 366] width 25 height 65
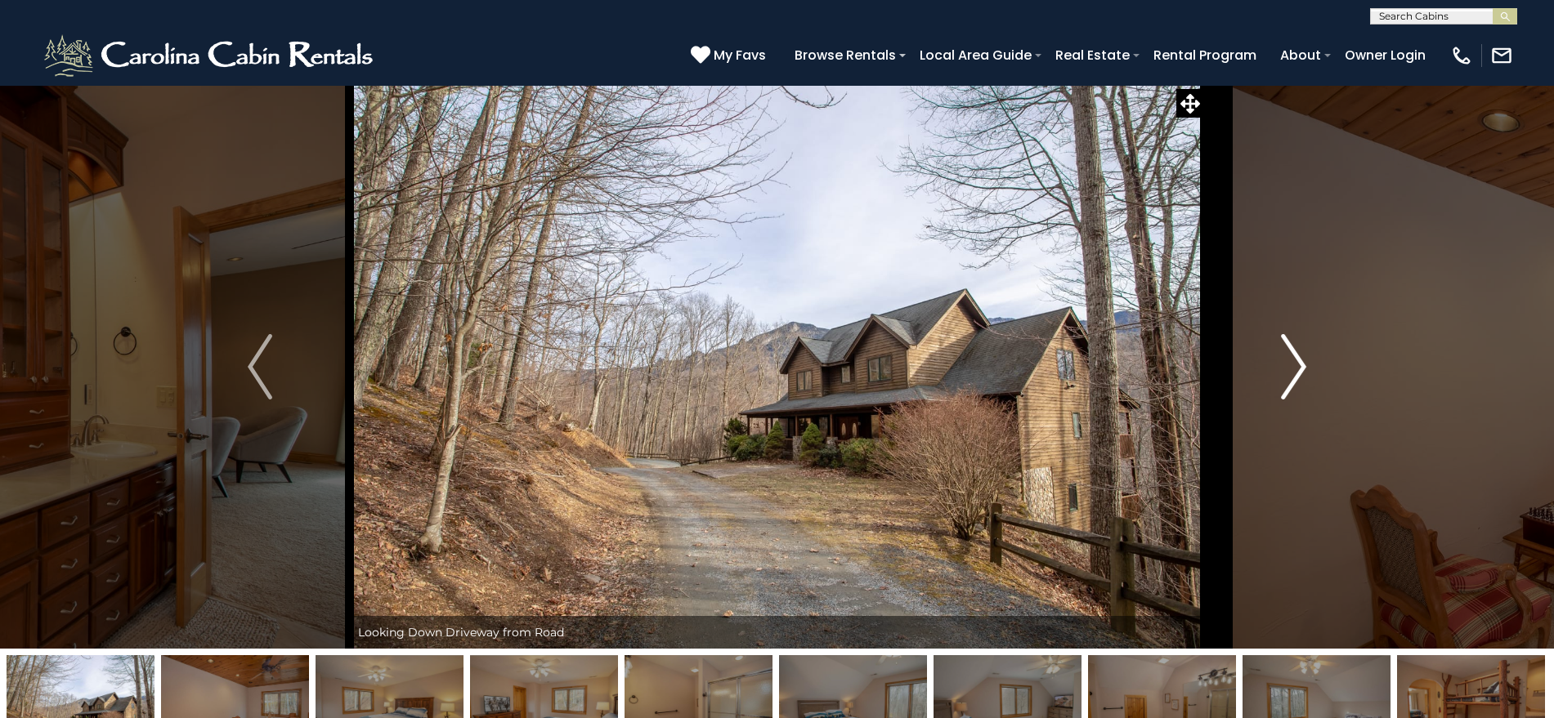
click at [1291, 357] on img "Next" at bounding box center [1294, 366] width 25 height 65
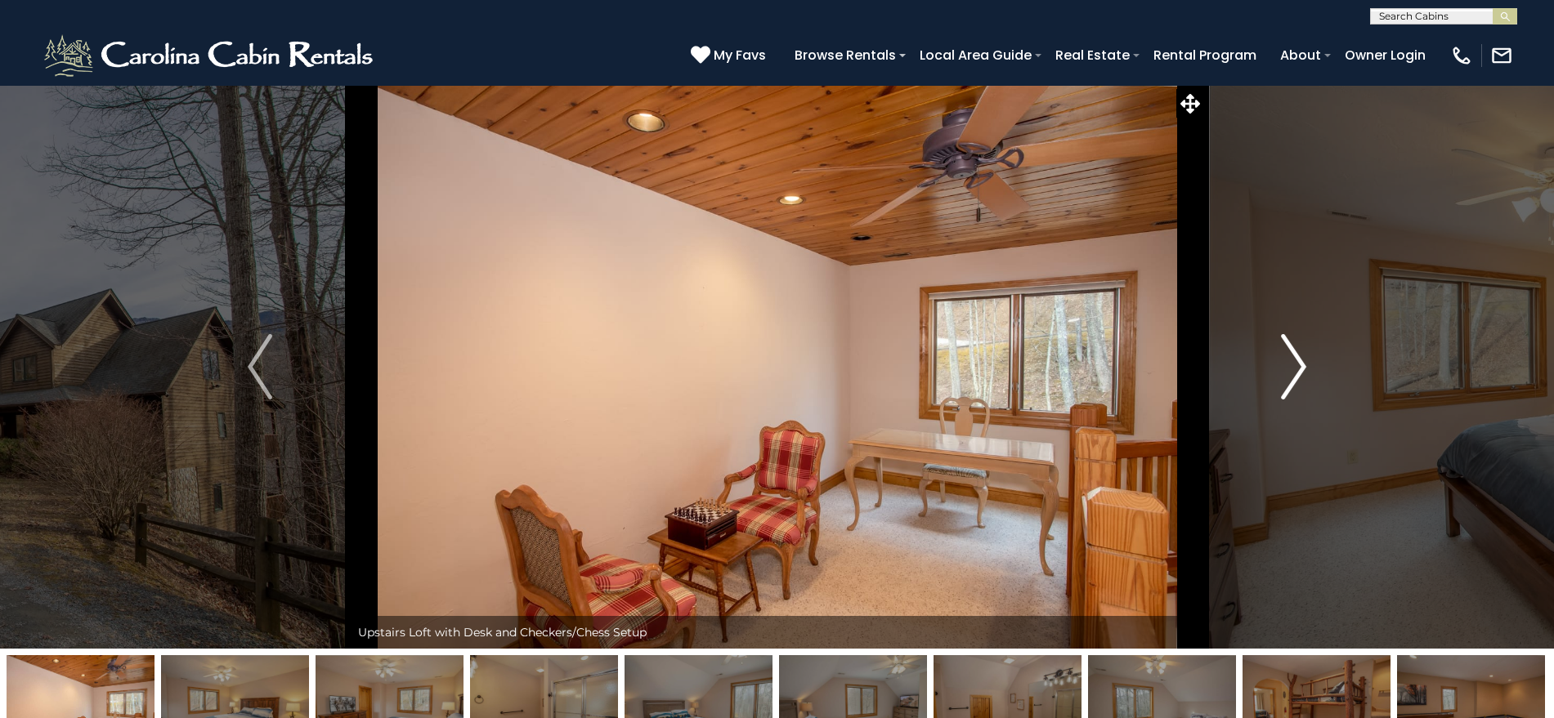
click at [1291, 357] on img "Next" at bounding box center [1294, 366] width 25 height 65
